Goal: Obtain resource: Download file/media

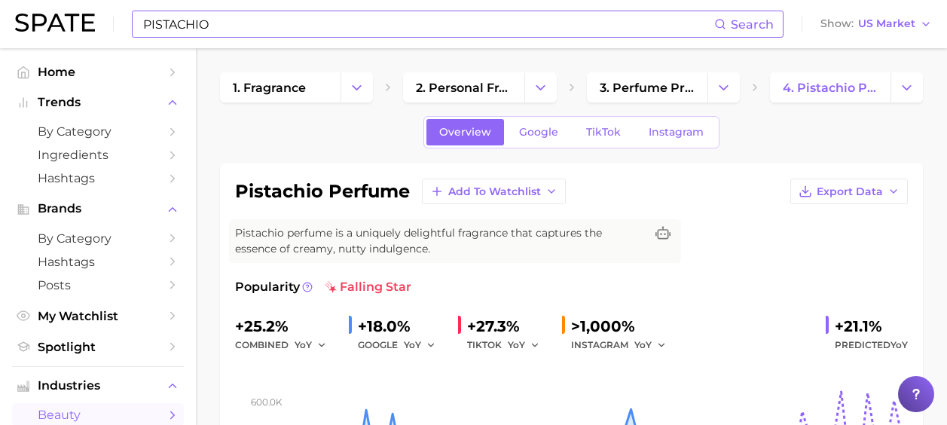
scroll to position [226, 0]
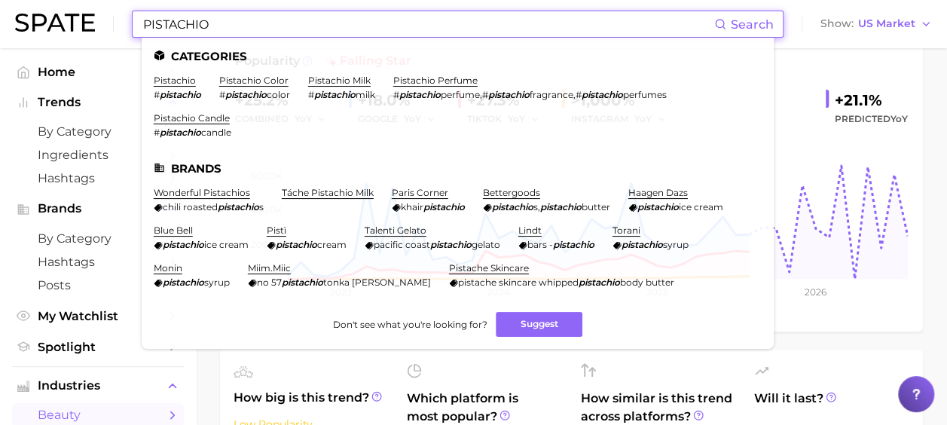
drag, startPoint x: 225, startPoint y: 23, endPoint x: -3, endPoint y: -17, distance: 230.9
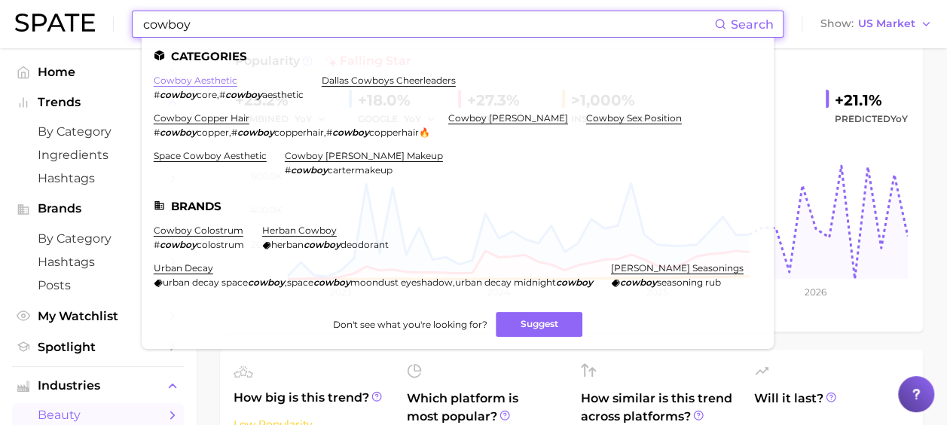
type input "cowboy"
click at [203, 78] on link "cowboy aesthetic" at bounding box center [196, 80] width 84 height 11
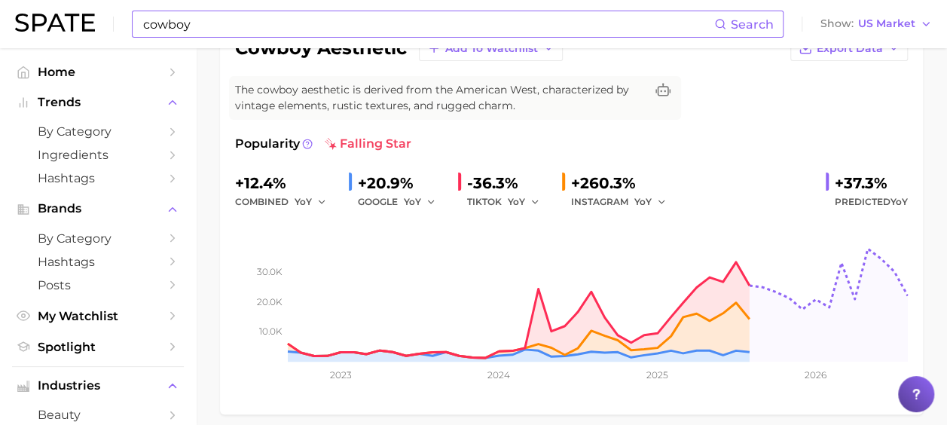
scroll to position [130, 0]
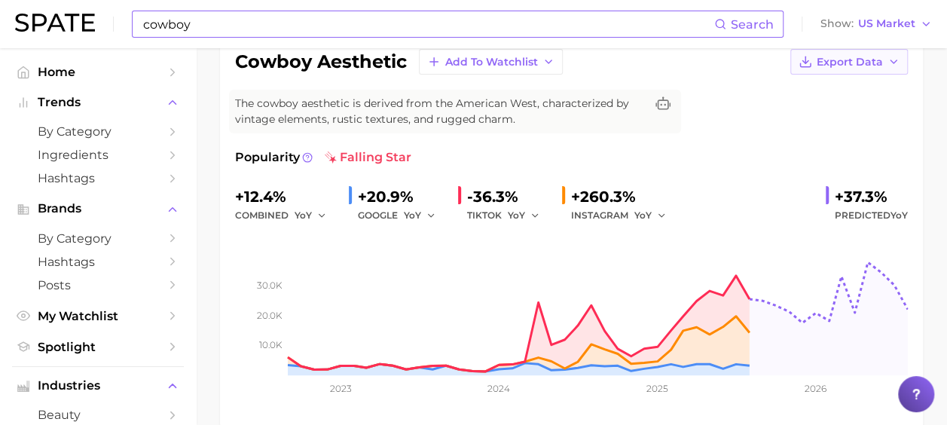
click at [885, 67] on button "Export Data" at bounding box center [849, 62] width 118 height 26
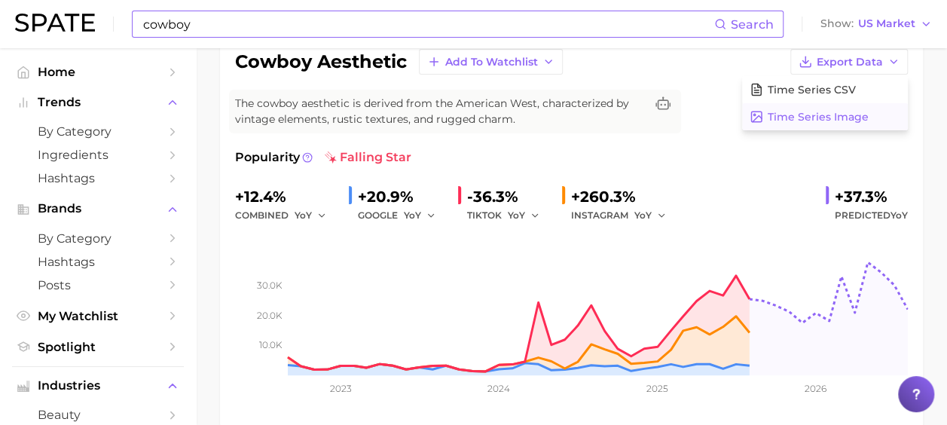
click at [857, 111] on span "Time Series Image" at bounding box center [818, 117] width 101 height 13
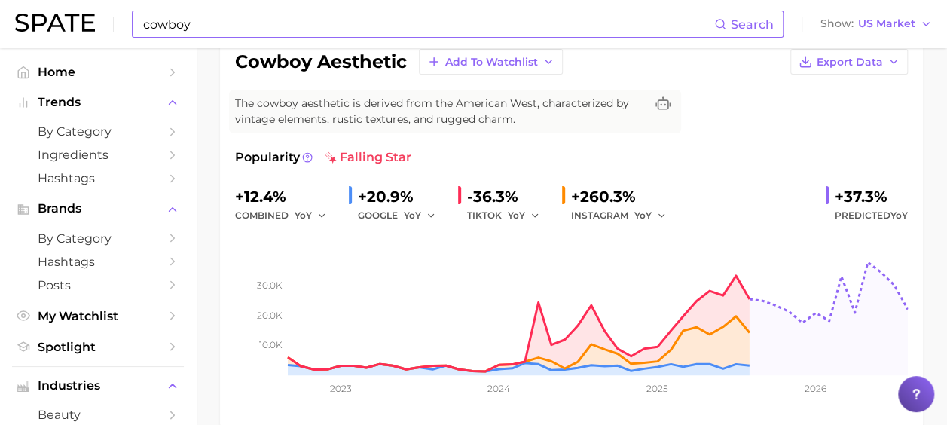
click at [889, 136] on div "cowboy aesthetic Add to Watchlist Export Data The cowboy aesthetic is derived f…" at bounding box center [571, 231] width 673 height 364
